Goal: Complete application form

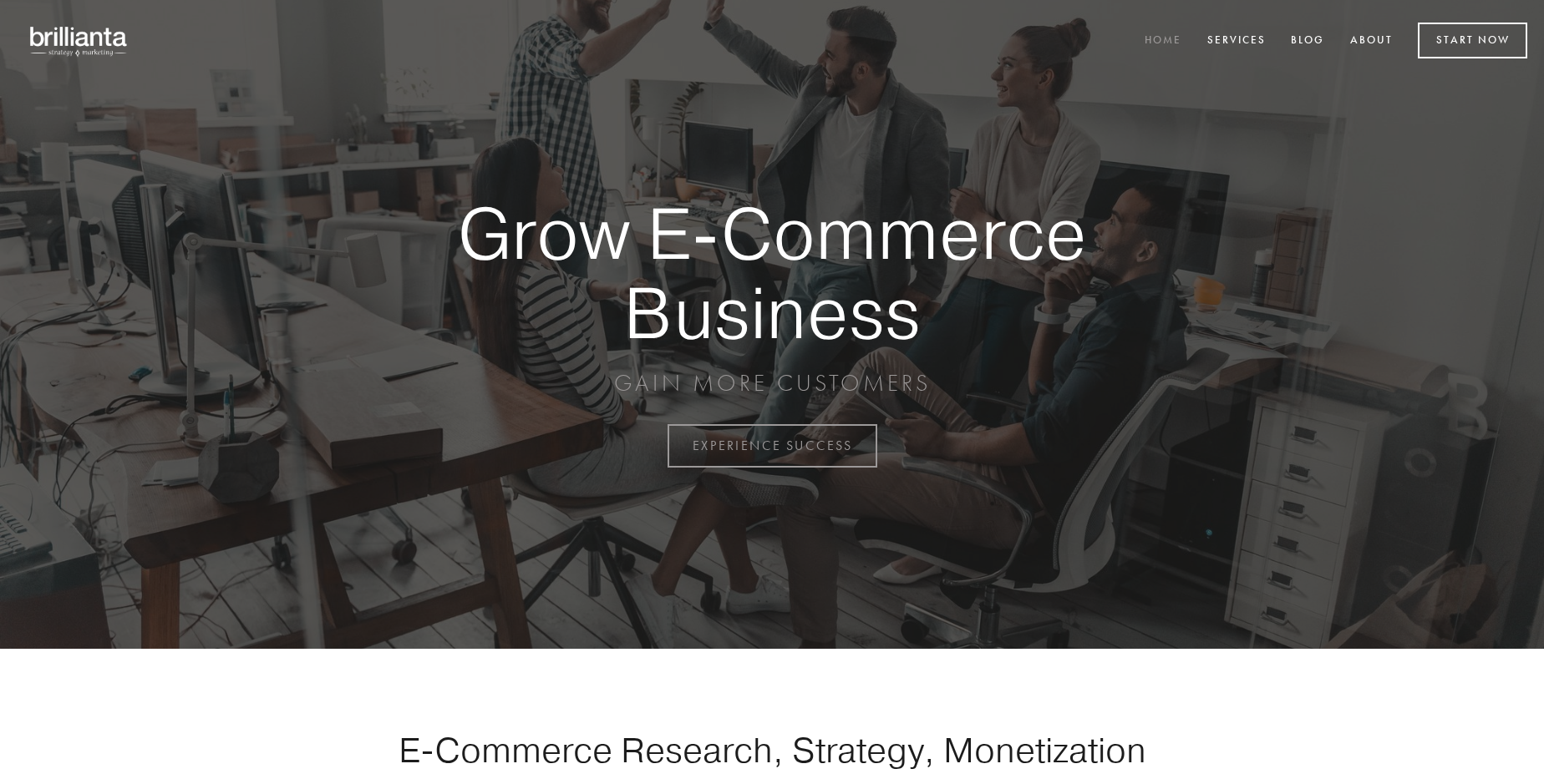
scroll to position [4379, 0]
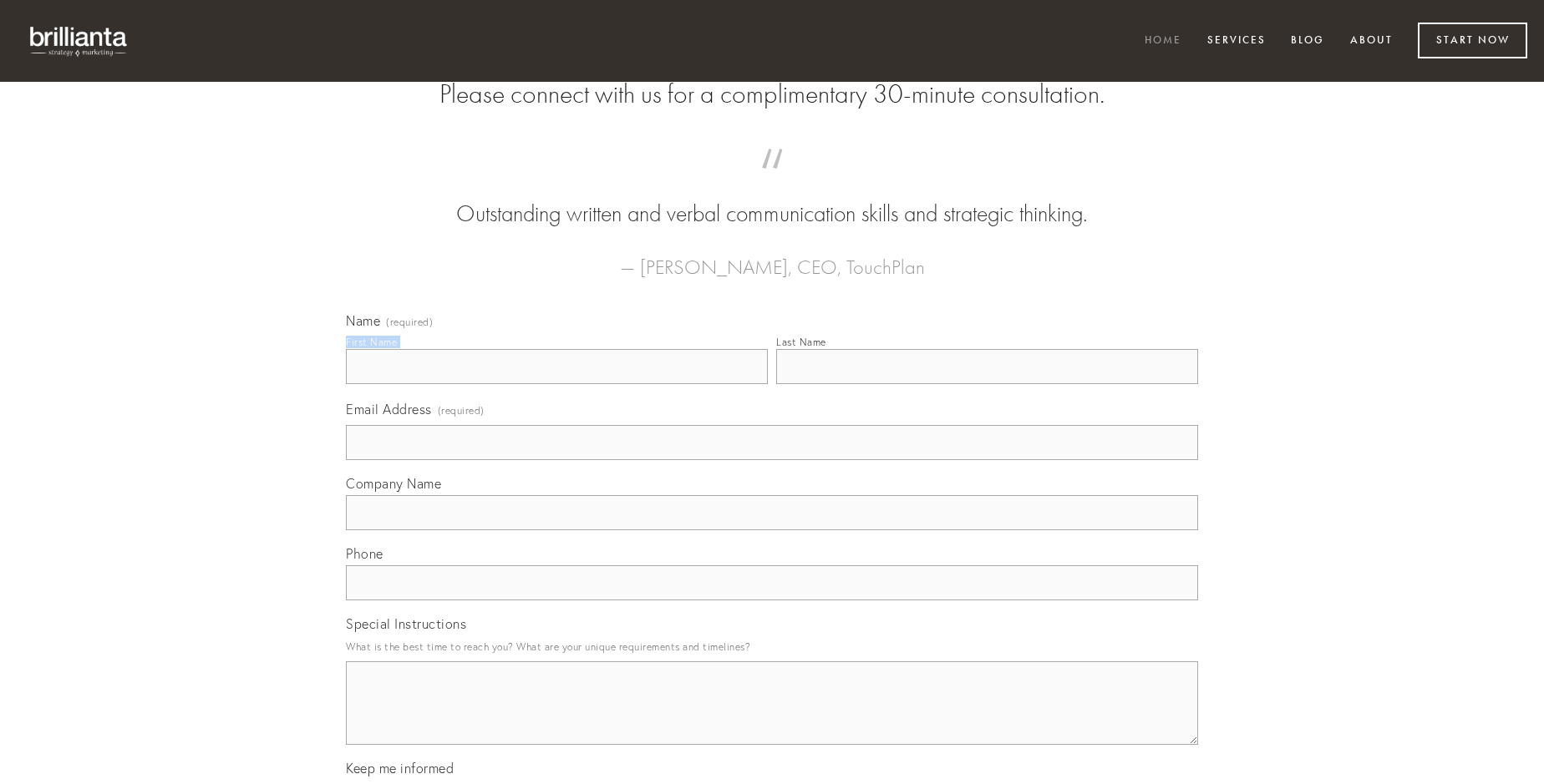
type input "[PERSON_NAME]"
click at [987, 384] on input "Last Name" at bounding box center [988, 367] width 422 height 35
type input "[PERSON_NAME]"
click at [772, 460] on input "Email Address (required)" at bounding box center [772, 442] width 852 height 35
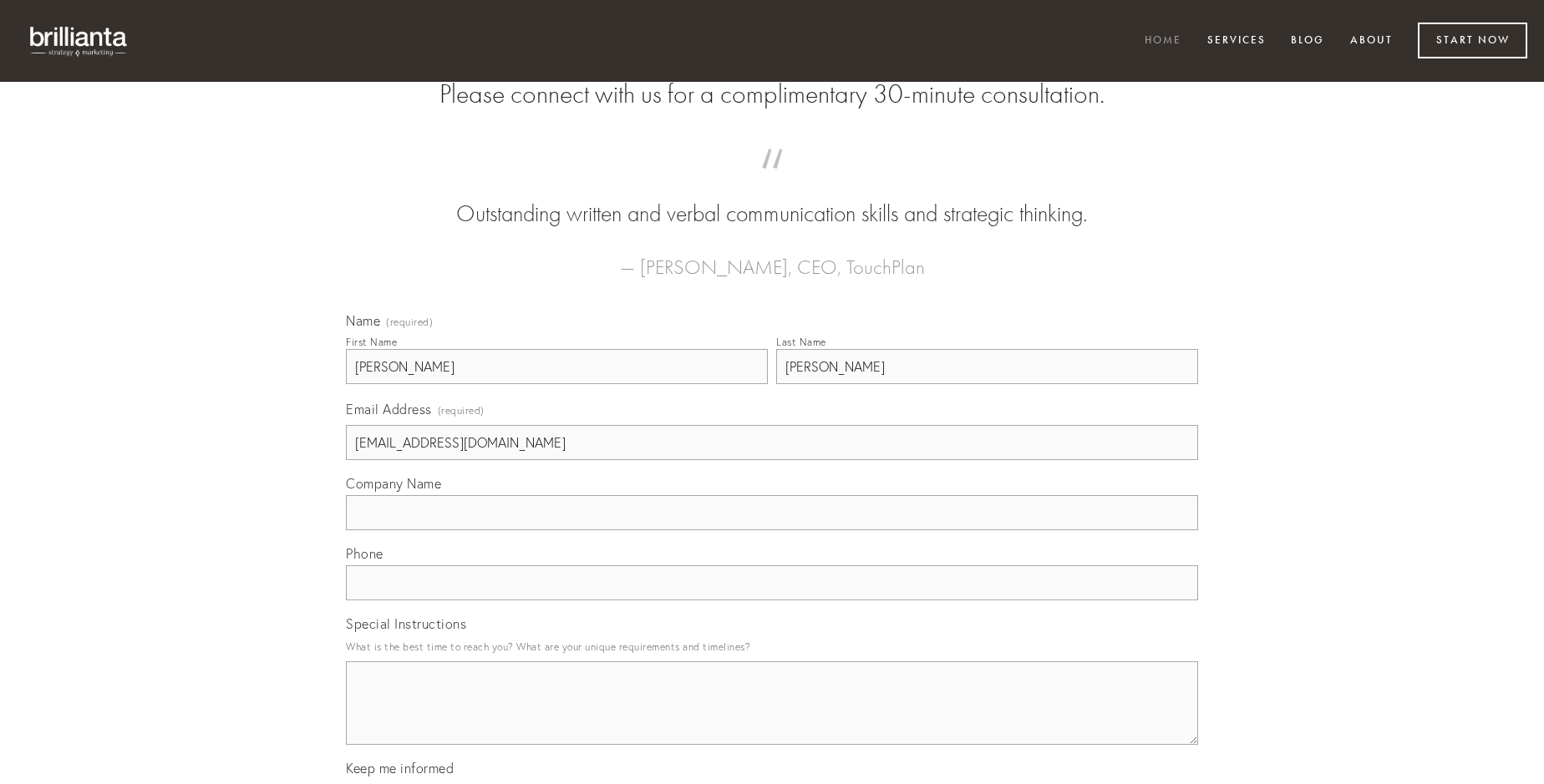
type input "[EMAIL_ADDRESS][DOMAIN_NAME]"
click at [772, 531] on input "Company Name" at bounding box center [772, 513] width 852 height 35
type input "conor"
click at [772, 600] on input "text" at bounding box center [772, 582] width 852 height 35
click at [772, 718] on textarea "Special Instructions" at bounding box center [772, 703] width 852 height 84
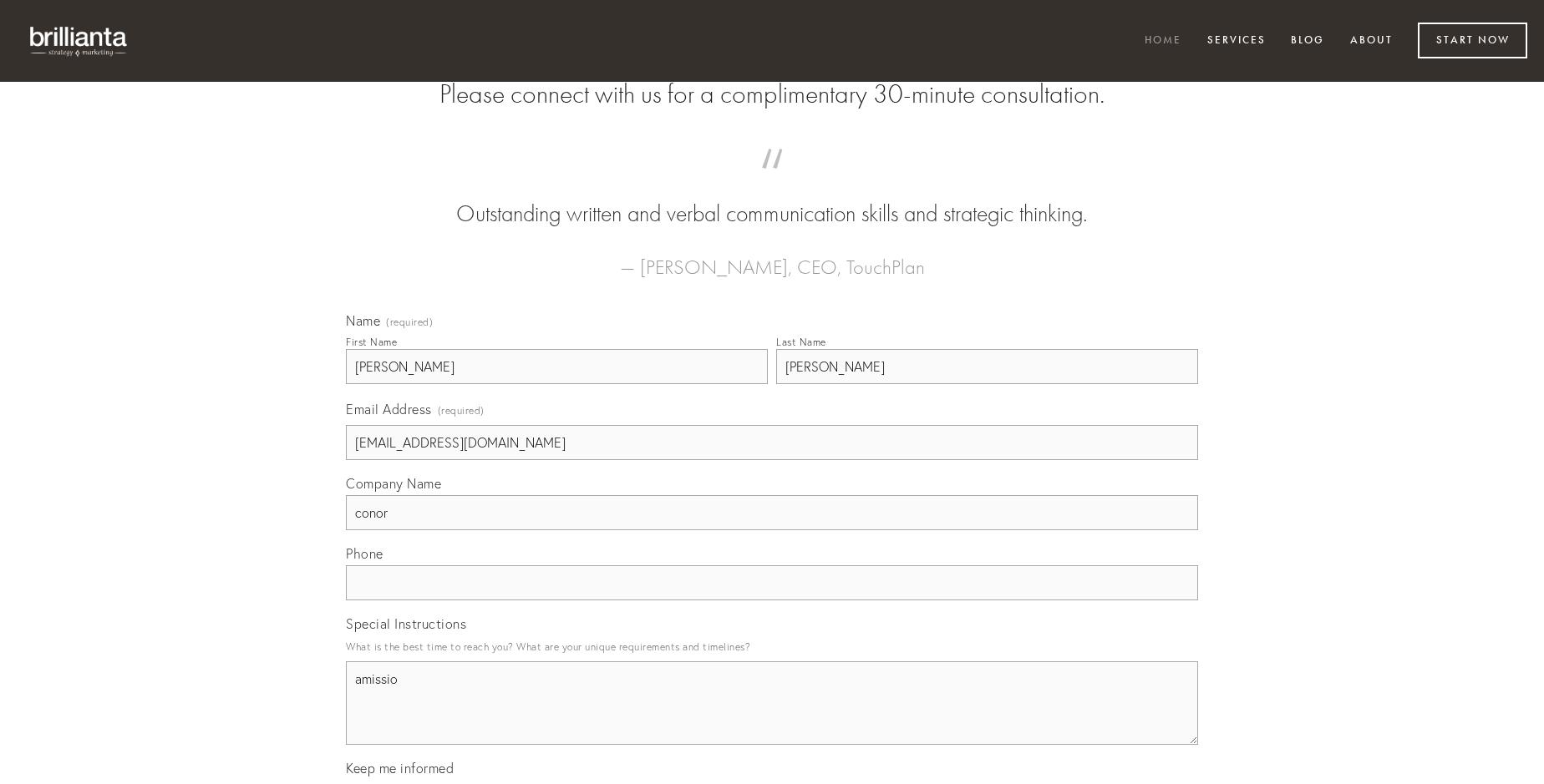
type textarea "amissio"
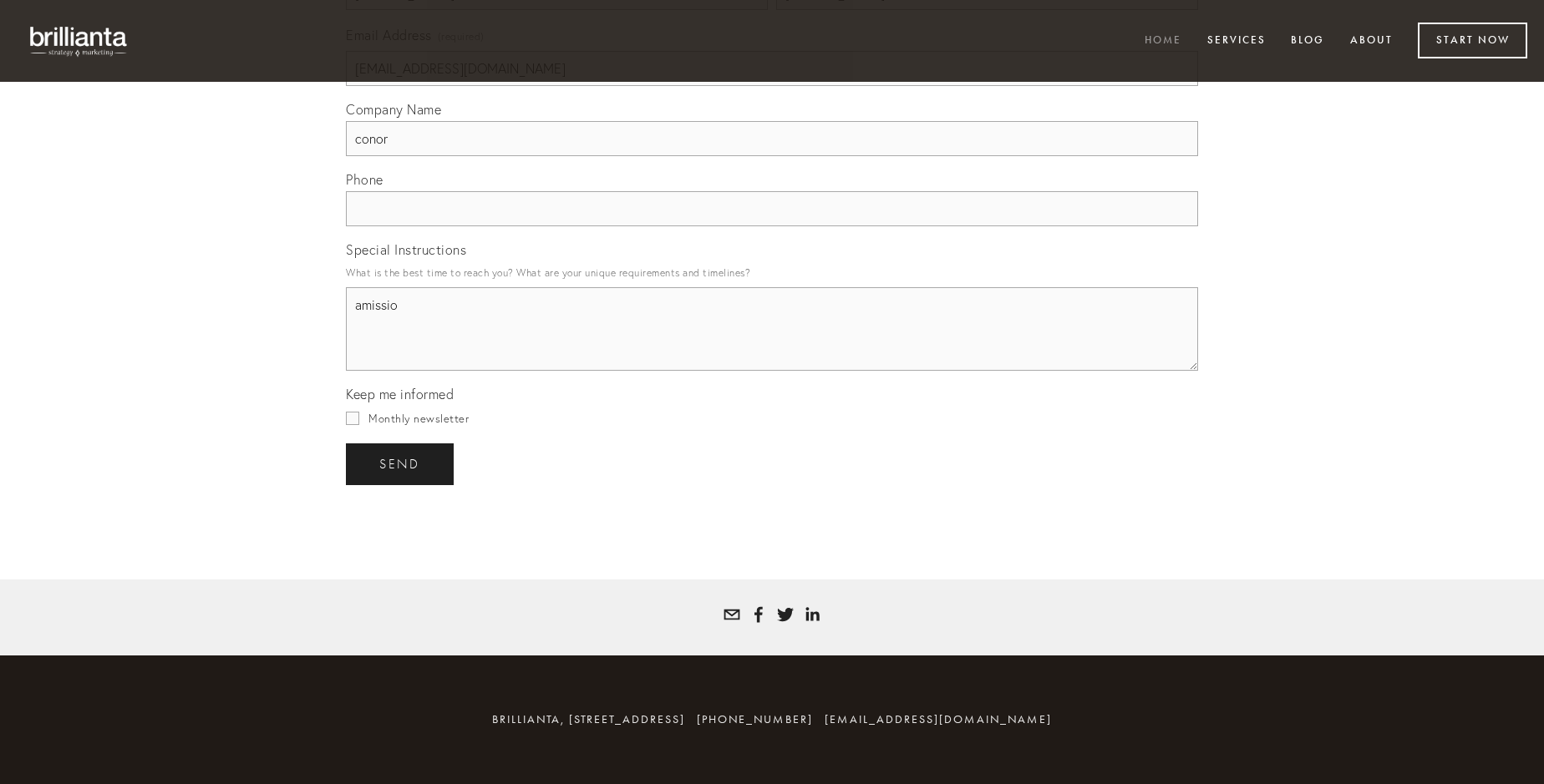
click at [402, 464] on span "send" at bounding box center [399, 465] width 41 height 15
